Goal: Task Accomplishment & Management: Complete application form

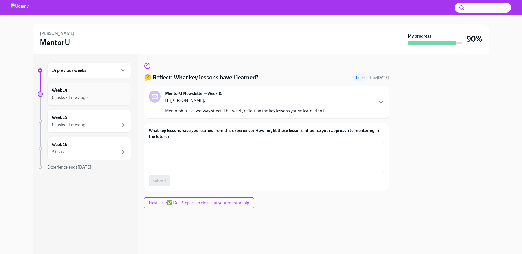
click at [73, 95] on div "6 tasks • 1 message" at bounding box center [70, 98] width 36 height 6
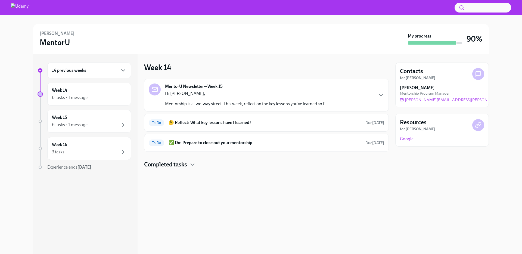
click at [85, 71] on h6 "14 previous weeks" at bounding box center [69, 70] width 34 height 6
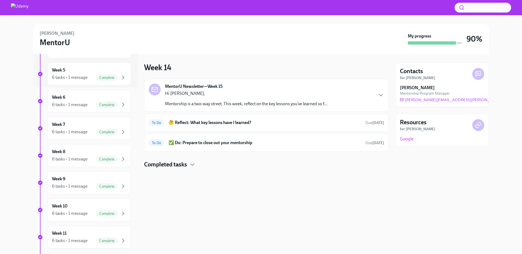
scroll to position [329, 0]
click at [89, 156] on div "Week 14 6 tasks • 1 message" at bounding box center [89, 156] width 74 height 14
click at [199, 124] on h6 "🤔 Reflect: What key lessons have I learned?" at bounding box center [265, 123] width 192 height 6
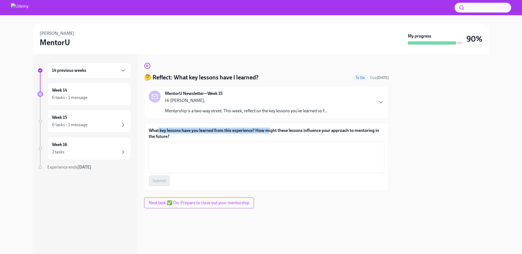
drag, startPoint x: 171, startPoint y: 133, endPoint x: 270, endPoint y: 130, distance: 99.3
click at [270, 130] on label "What key lessons have you learned from this experience? How might these lessons…" at bounding box center [266, 133] width 235 height 12
click at [175, 154] on textarea "What key lessons have you learned from this experience? How might these lessons…" at bounding box center [266, 157] width 229 height 26
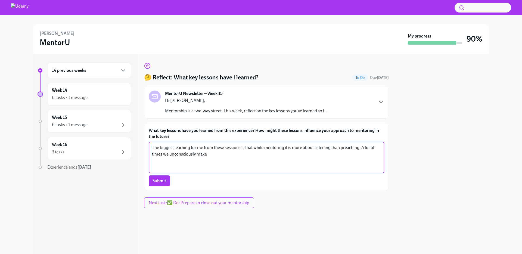
click at [248, 159] on textarea "The biggest learning for me from these sessions is that while mentoring it is m…" at bounding box center [266, 157] width 229 height 26
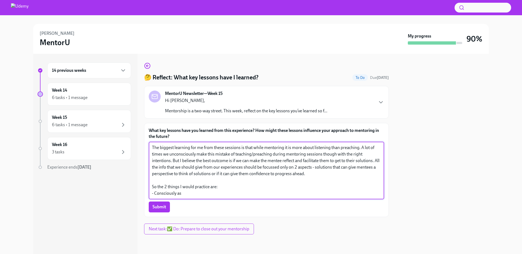
click at [214, 195] on textarea "The biggest learning for me from these sessions is that while mentoring it is m…" at bounding box center [266, 170] width 229 height 52
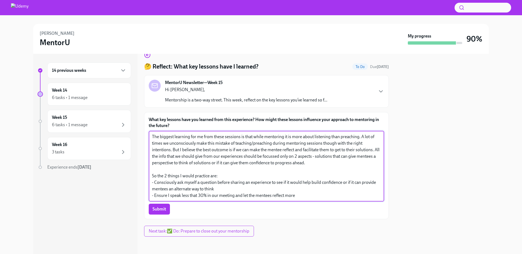
scroll to position [11, 0]
type textarea "The biggest learning for me from these sessions is that while mentoring it is m…"
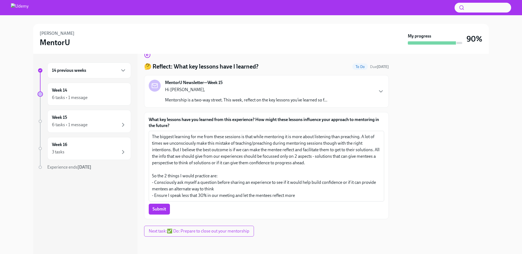
click at [157, 211] on span "Submit" at bounding box center [160, 208] width 14 height 5
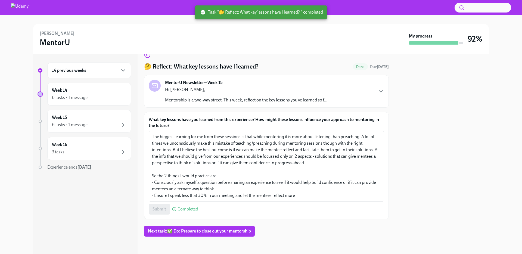
click at [216, 232] on span "Next task : ✅ Do: Prepare to close out your mentorship" at bounding box center [199, 230] width 103 height 5
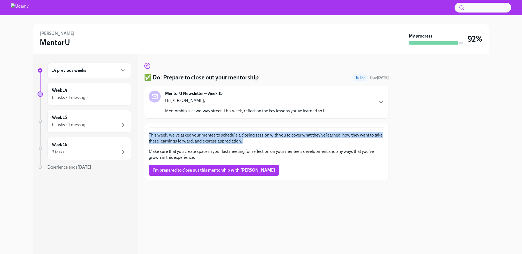
drag, startPoint x: 198, startPoint y: 130, endPoint x: 345, endPoint y: 145, distance: 147.3
click at [345, 145] on div "This week, we've asked your mentee to schedule a closing session with you to co…" at bounding box center [266, 151] width 235 height 48
click at [183, 174] on button "I'm prepared to close out this mentorship with Pradeep" at bounding box center [214, 170] width 130 height 11
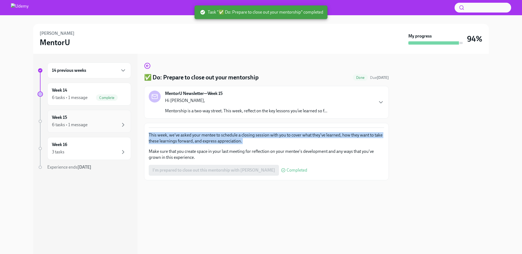
click at [84, 118] on div "Week 15 6 tasks • 1 message" at bounding box center [89, 121] width 74 height 14
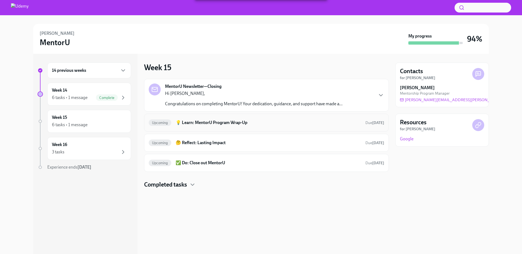
click at [189, 124] on h6 "💡 Learn: MentorU Program Wrap-Up" at bounding box center [268, 123] width 185 height 6
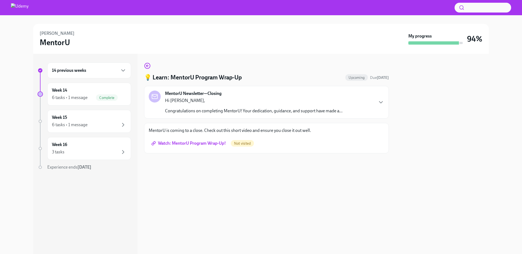
click at [187, 145] on span "Watch: MentorU Program Wrap-Up!" at bounding box center [189, 143] width 73 height 5
click at [79, 123] on div "6 tasks • 1 message" at bounding box center [70, 125] width 36 height 6
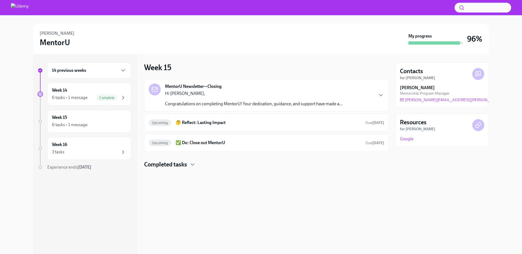
click at [408, 140] on link "Google" at bounding box center [407, 139] width 14 height 6
